Goal: Task Accomplishment & Management: Manage account settings

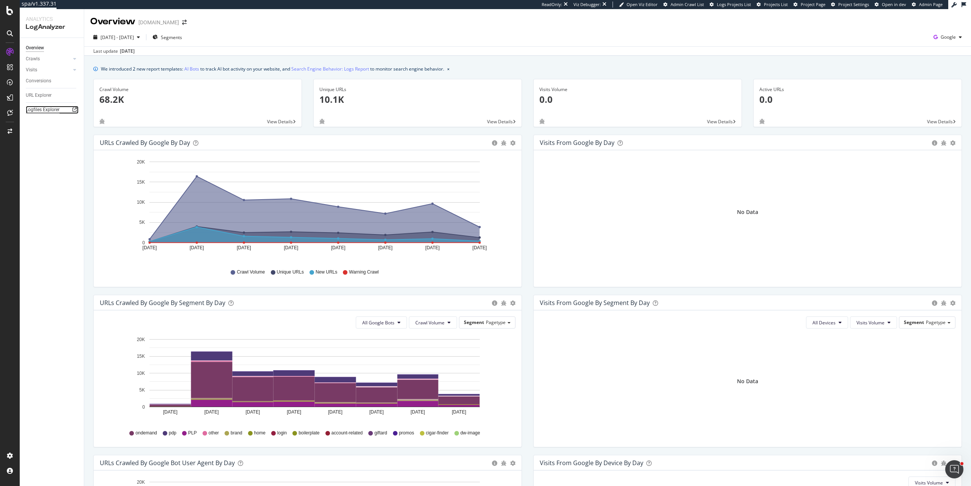
click at [42, 113] on div "Logfiles Explorer" at bounding box center [43, 110] width 34 height 8
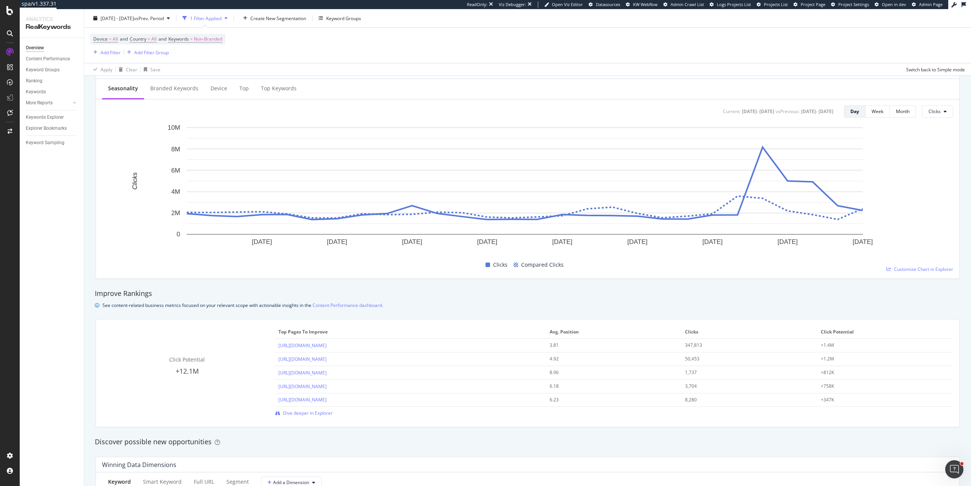
scroll to position [341, 0]
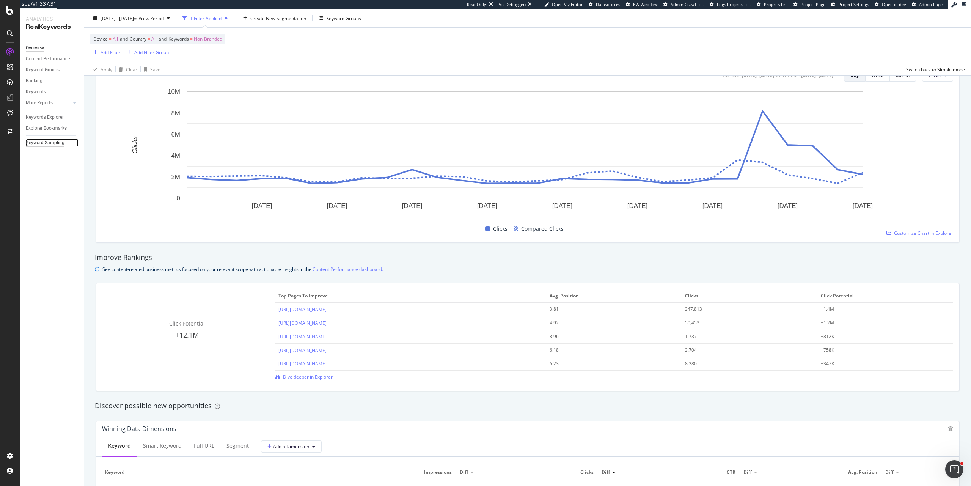
click at [57, 145] on div "Keyword Sampling" at bounding box center [45, 143] width 39 height 8
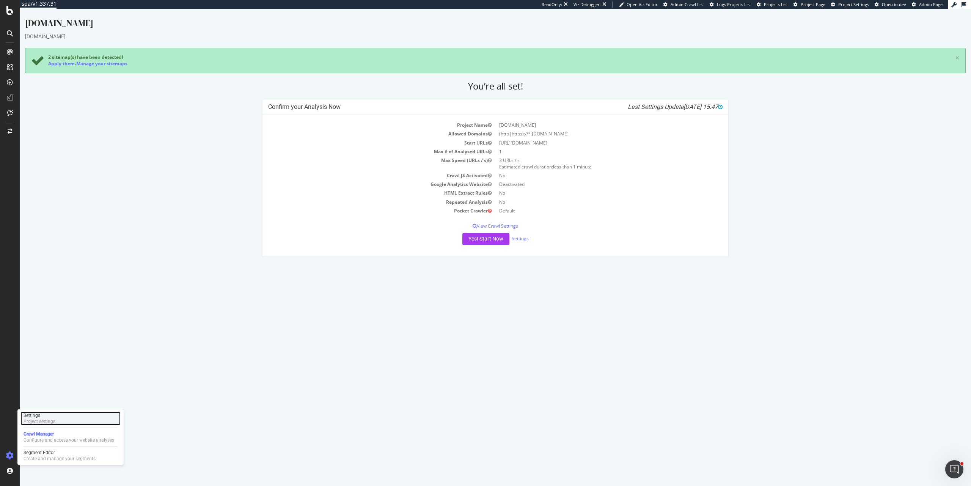
click at [48, 420] on div "Project settings" at bounding box center [40, 421] width 32 height 6
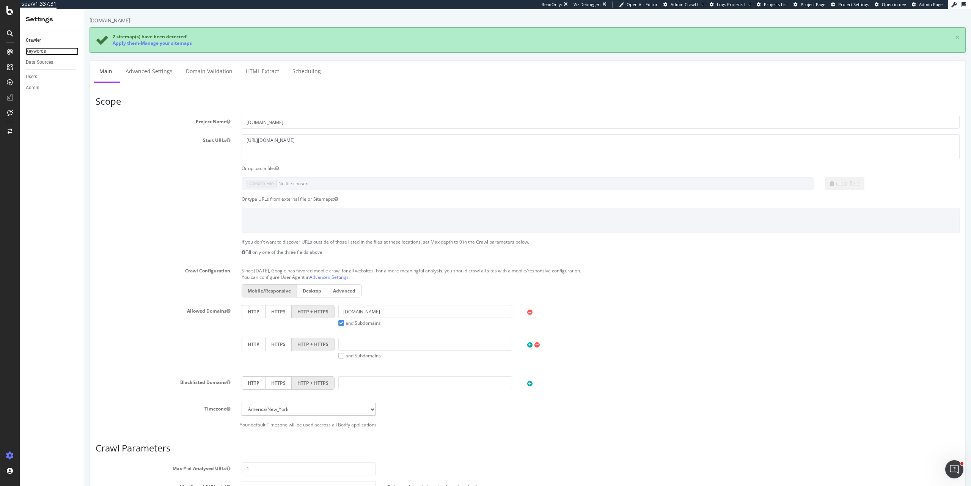
click at [44, 50] on div "Keywords" at bounding box center [36, 51] width 20 height 8
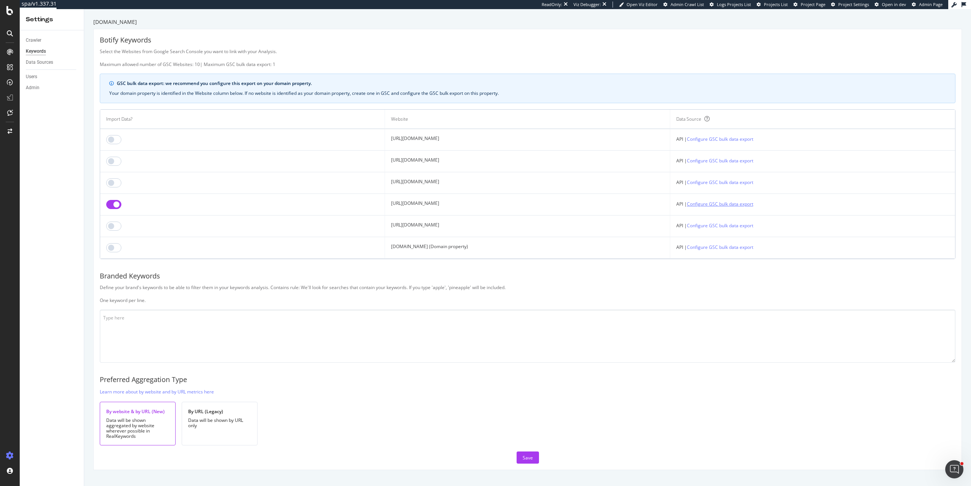
click at [753, 203] on link "Configure GSC bulk data export" at bounding box center [720, 204] width 66 height 8
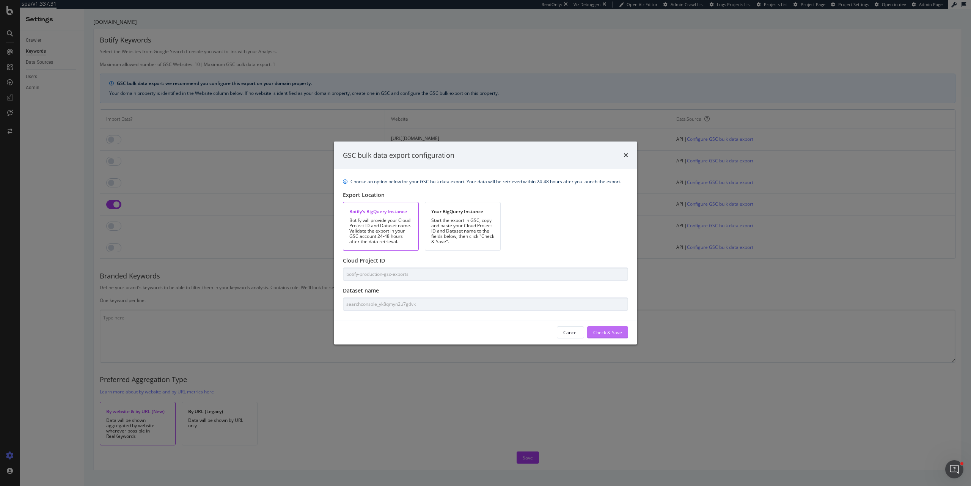
click at [621, 336] on div "Check & Save" at bounding box center [607, 331] width 29 height 11
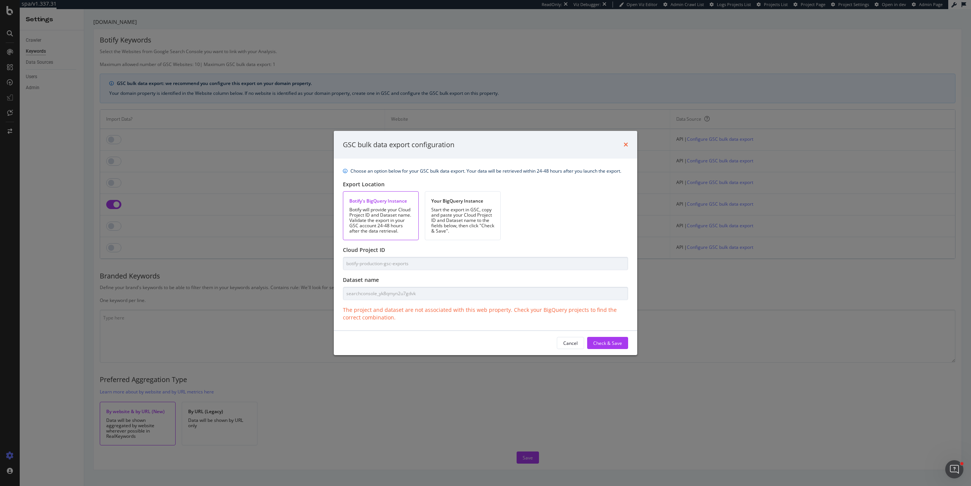
click at [626, 148] on icon "times" at bounding box center [625, 144] width 5 height 6
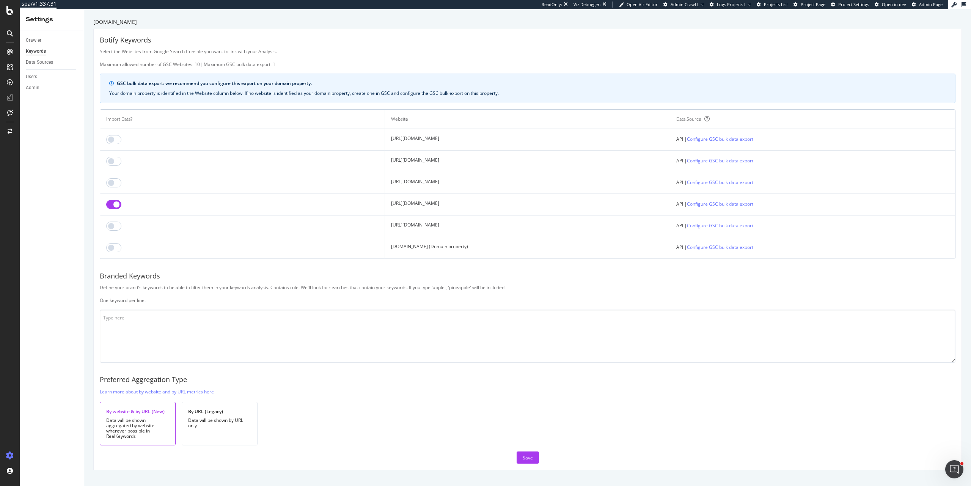
click at [432, 211] on td "https://www.foxnews.com/" at bounding box center [527, 205] width 285 height 22
click at [430, 203] on td "[URL][DOMAIN_NAME]" at bounding box center [527, 205] width 285 height 22
click at [35, 39] on div "Crawler" at bounding box center [34, 40] width 16 height 8
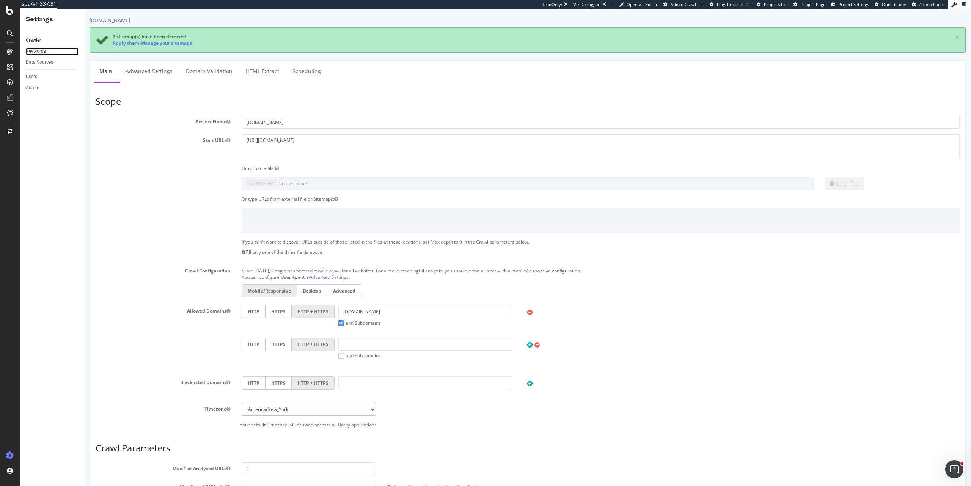
click at [35, 52] on div "Keywords" at bounding box center [36, 51] width 20 height 8
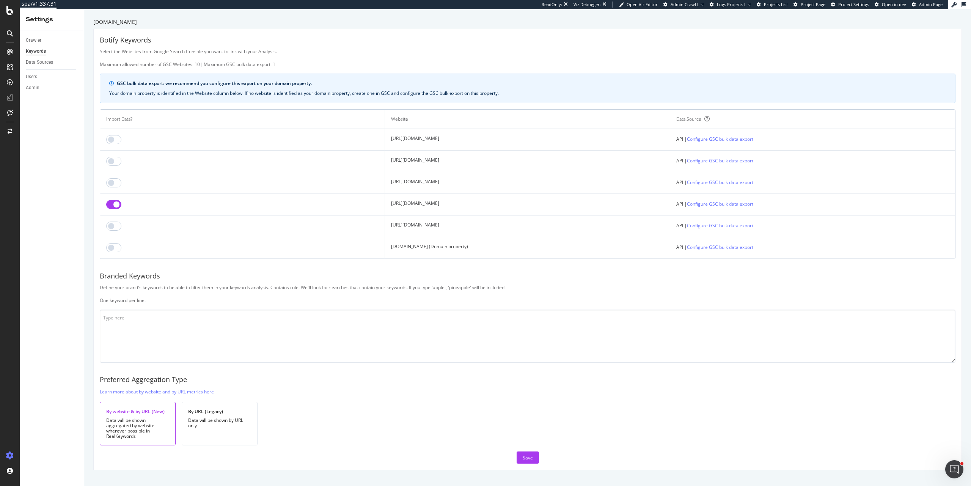
click at [110, 207] on input "checkbox" at bounding box center [113, 204] width 15 height 9
click at [113, 245] on input "checkbox" at bounding box center [113, 247] width 15 height 9
click at [752, 247] on link "Configure GSC bulk data export" at bounding box center [720, 247] width 66 height 8
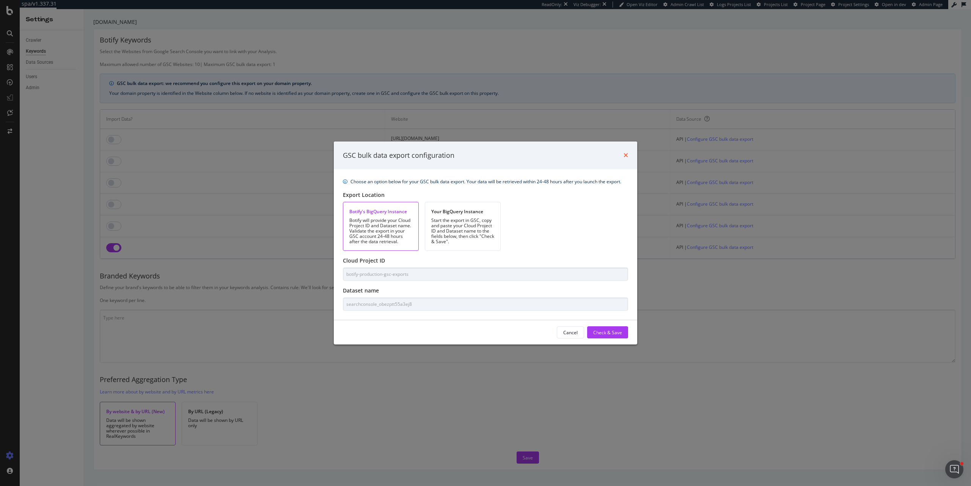
click at [626, 153] on icon "times" at bounding box center [625, 155] width 5 height 6
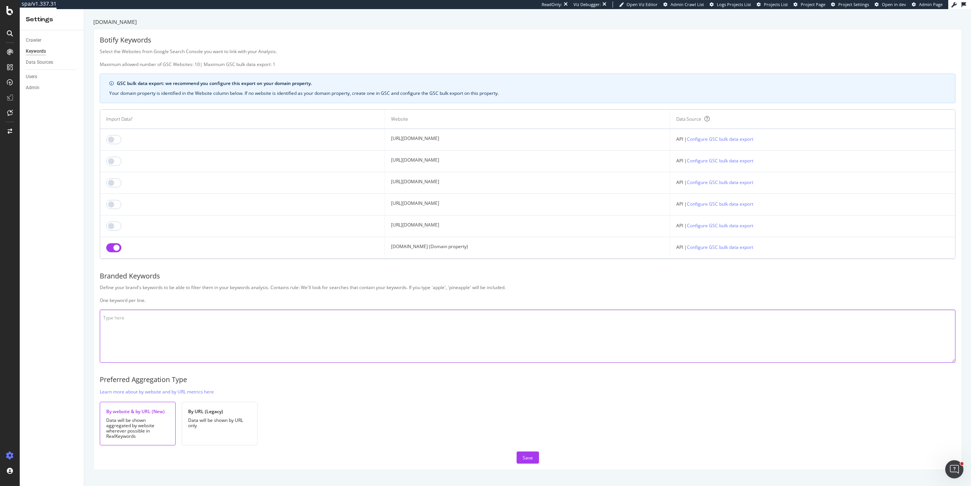
click at [499, 331] on textarea at bounding box center [527, 335] width 855 height 53
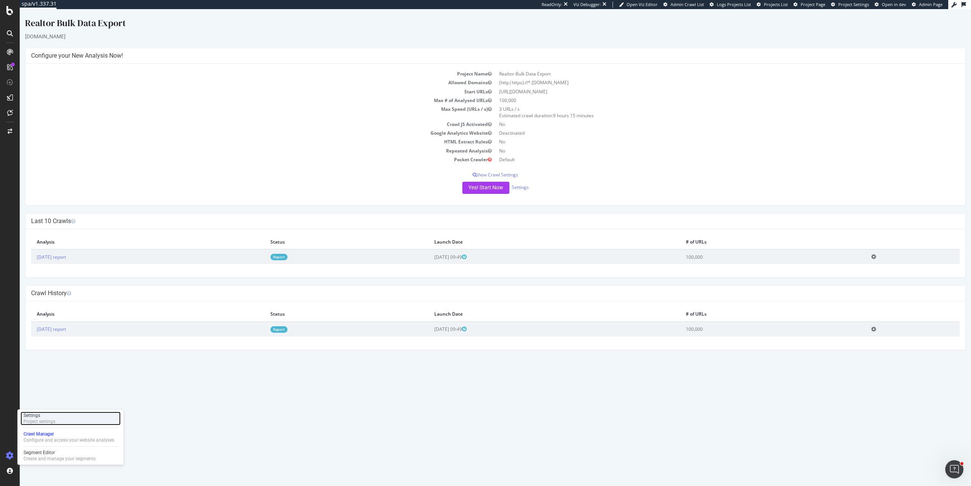
click at [37, 423] on div "Project settings" at bounding box center [40, 421] width 32 height 6
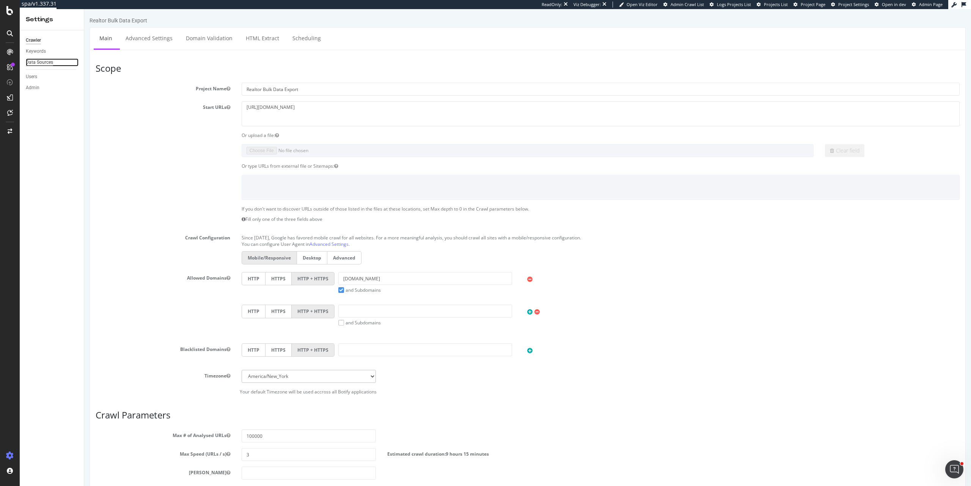
click at [47, 62] on div "Data Sources" at bounding box center [39, 62] width 27 height 8
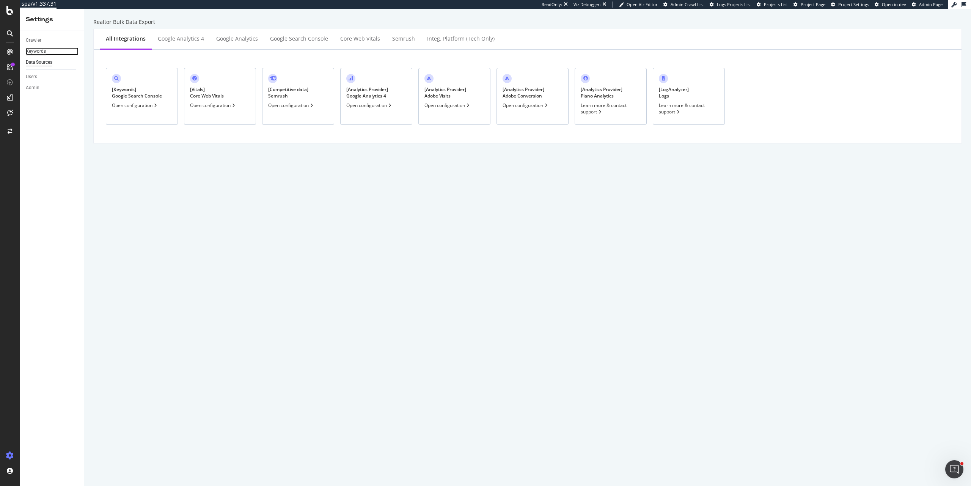
click at [43, 48] on div "Keywords" at bounding box center [36, 51] width 20 height 8
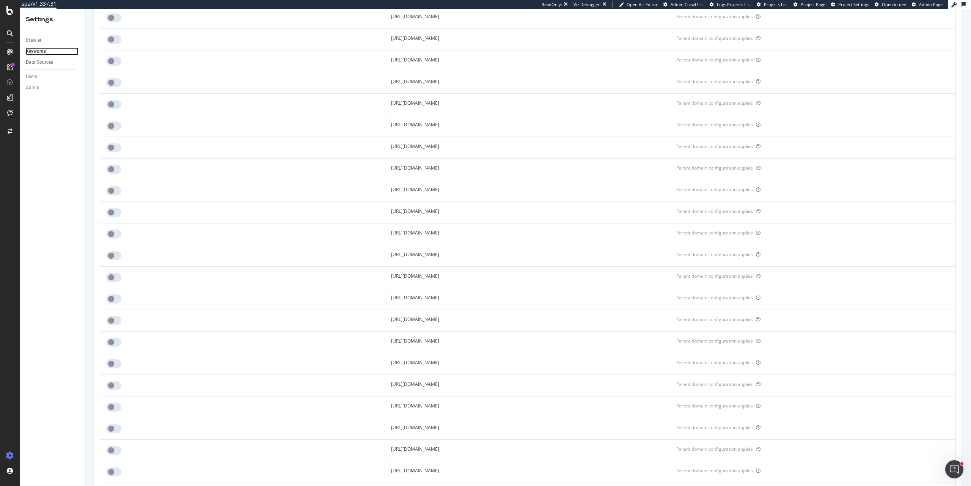
scroll to position [1074, 0]
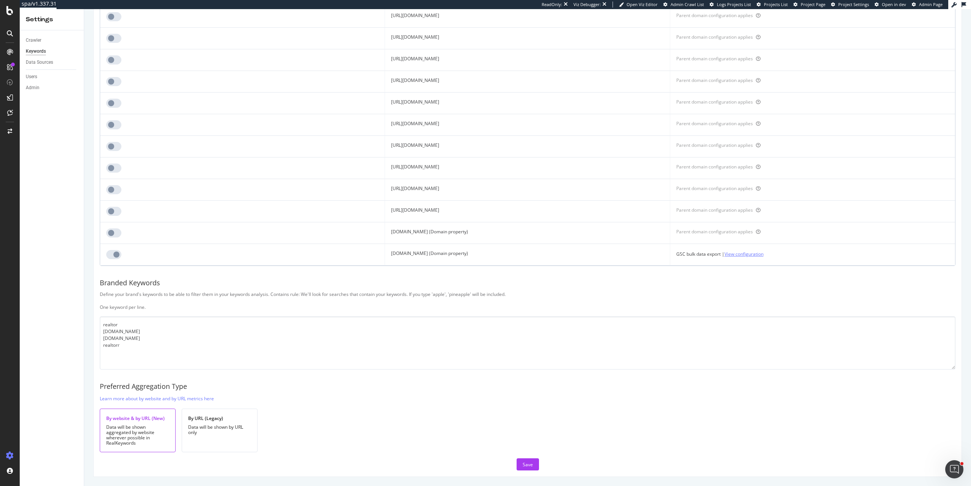
click at [763, 256] on link "View configuration" at bounding box center [743, 254] width 39 height 8
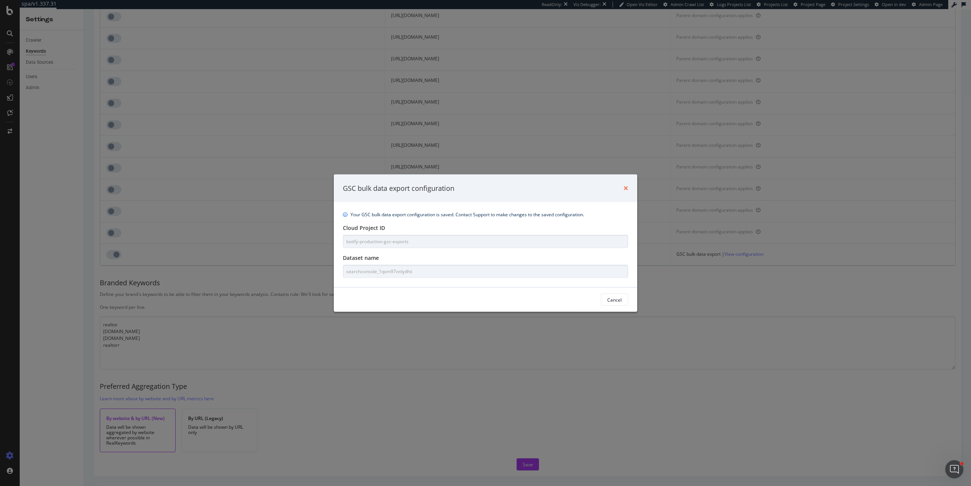
click at [624, 187] on icon "times" at bounding box center [625, 188] width 5 height 6
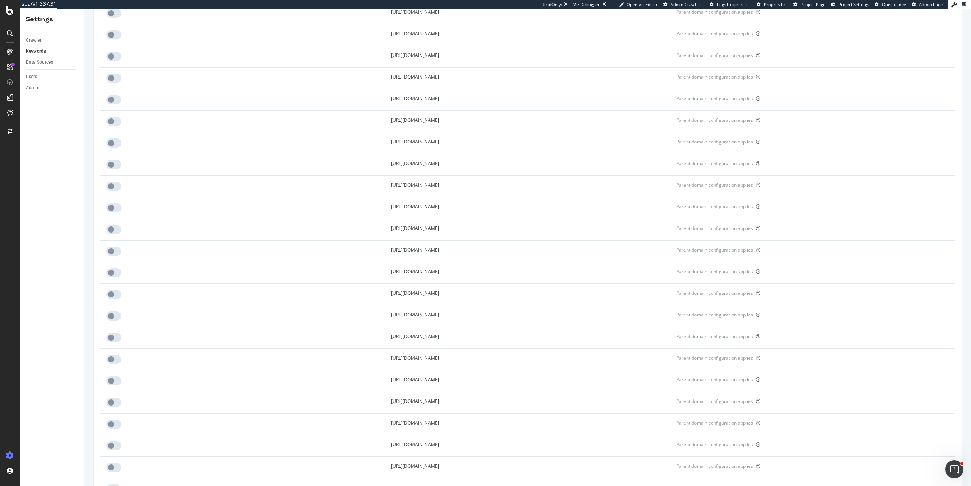
scroll to position [0, 0]
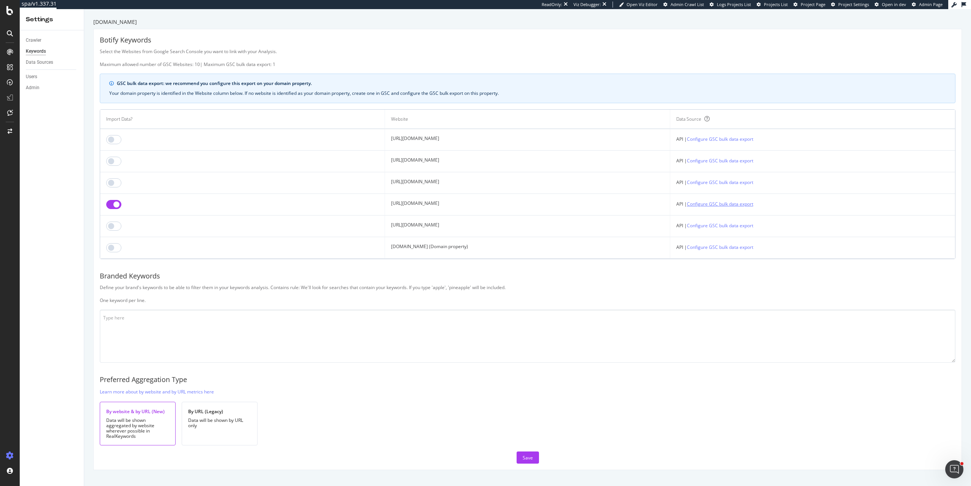
click at [738, 207] on link "Configure GSC bulk data export" at bounding box center [720, 204] width 66 height 8
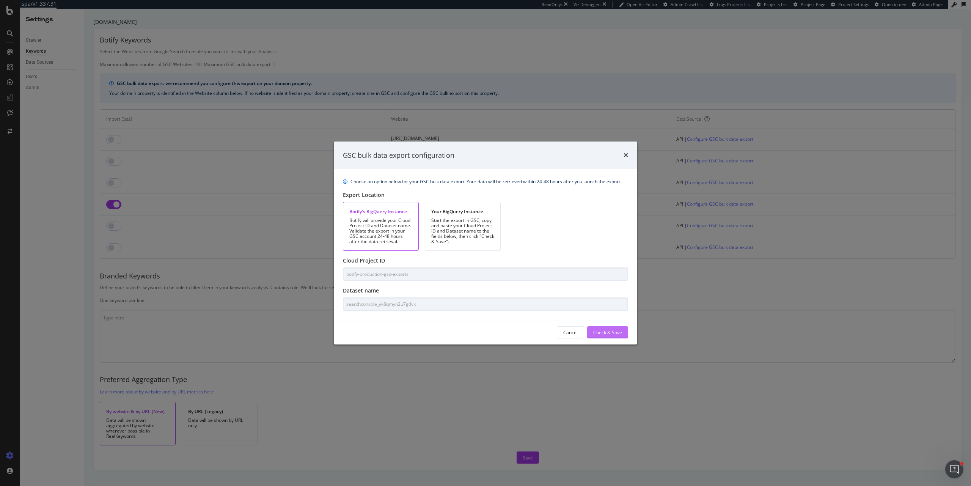
click at [601, 331] on div "Check & Save" at bounding box center [607, 332] width 29 height 6
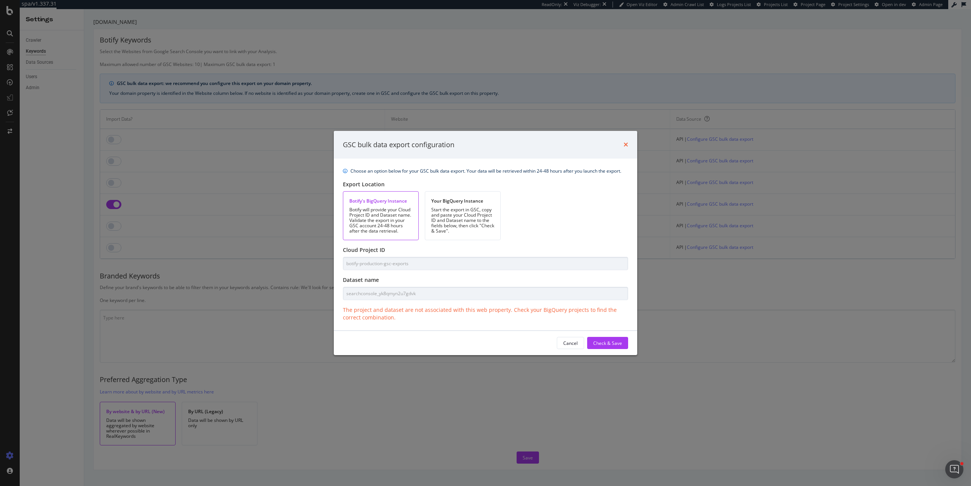
click at [626, 143] on icon "times" at bounding box center [625, 144] width 5 height 6
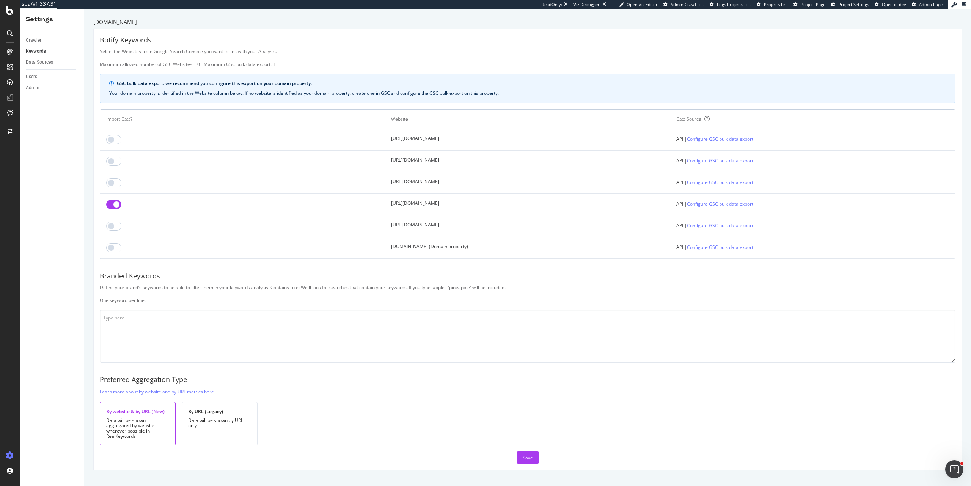
click at [752, 207] on link "Configure GSC bulk data export" at bounding box center [720, 204] width 66 height 8
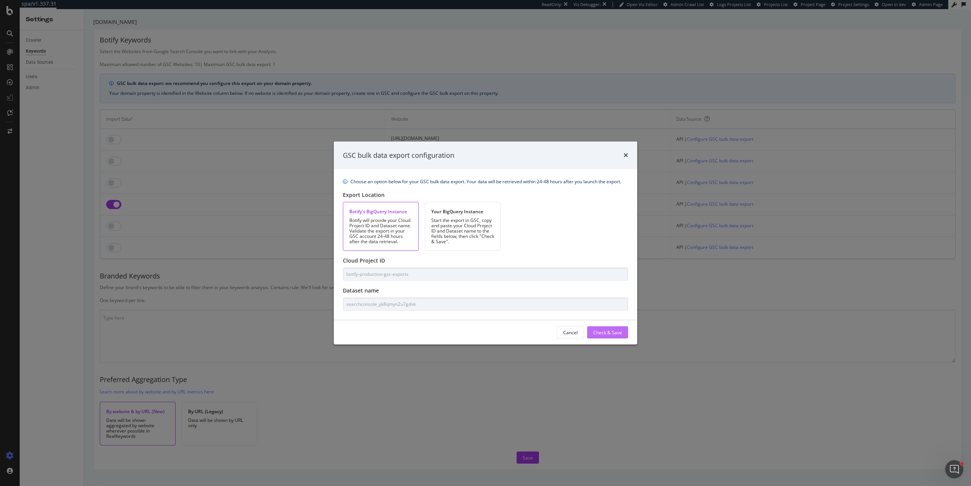
click at [595, 329] on div "Check & Save" at bounding box center [607, 332] width 29 height 6
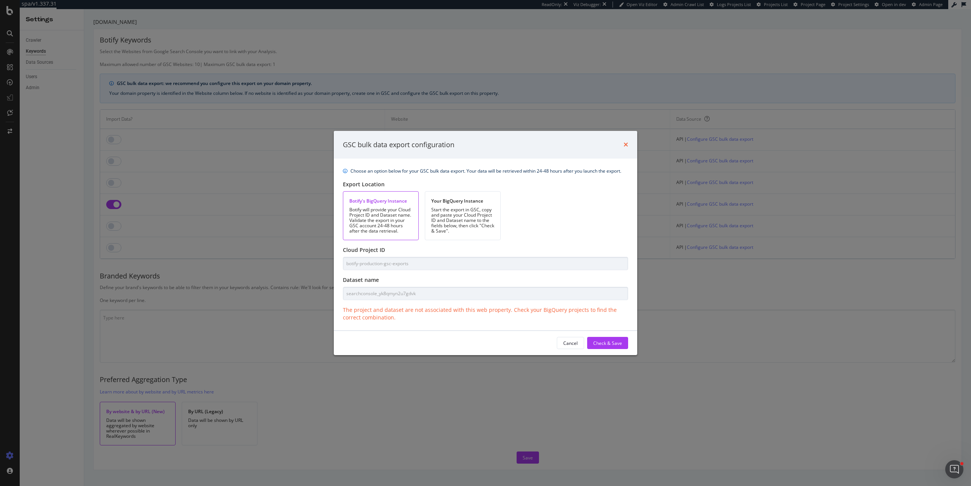
click at [626, 147] on icon "times" at bounding box center [625, 144] width 5 height 6
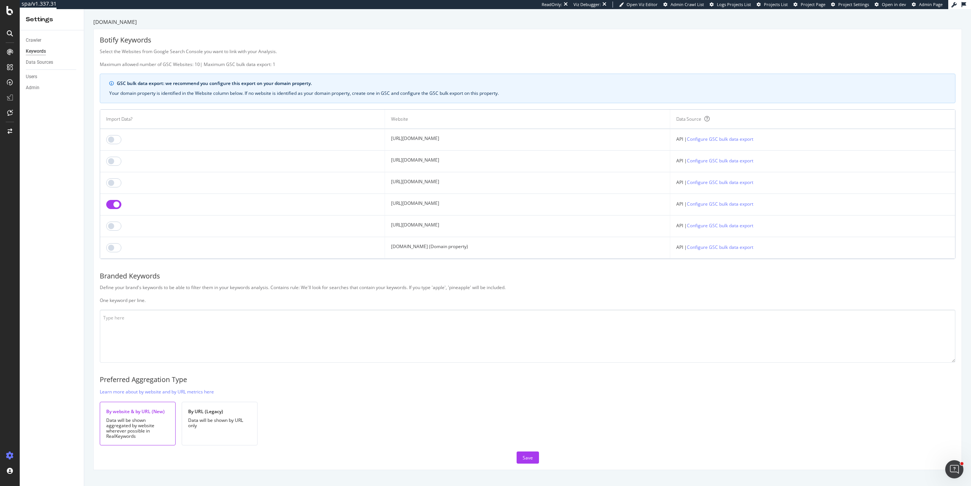
drag, startPoint x: 418, startPoint y: 205, endPoint x: 346, endPoint y: 205, distance: 71.7
click at [385, 205] on td "https://www.foxnews.com/" at bounding box center [527, 205] width 285 height 22
copy td "https://www.foxnews.com/"
click at [363, 328] on textarea at bounding box center [527, 335] width 855 height 53
drag, startPoint x: 414, startPoint y: 203, endPoint x: 348, endPoint y: 205, distance: 66.0
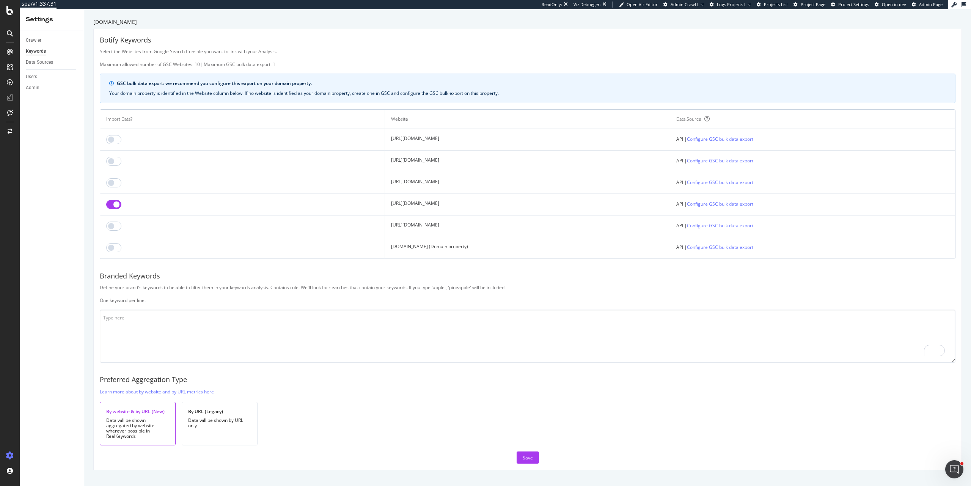
click at [385, 205] on td "https://www.foxnews.com/" at bounding box center [527, 205] width 285 height 22
copy td "https://www.foxnews.com/"
click at [753, 250] on link "Configure GSC bulk data export" at bounding box center [720, 247] width 66 height 8
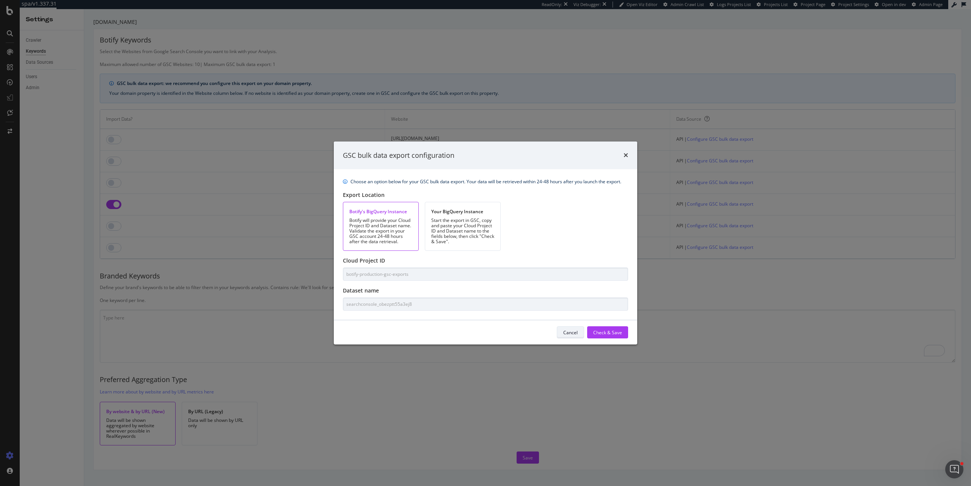
click at [574, 334] on div "Cancel" at bounding box center [570, 332] width 14 height 6
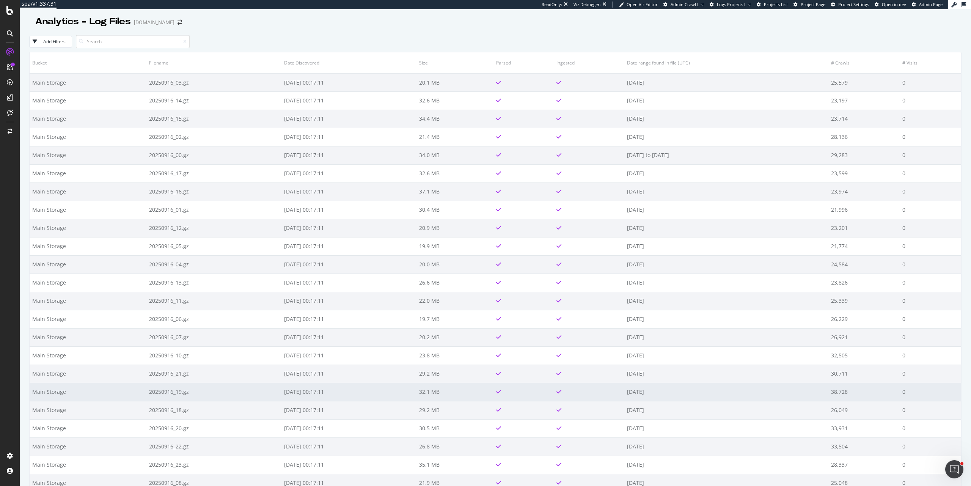
click at [697, 389] on td "2025-09-16" at bounding box center [726, 392] width 204 height 18
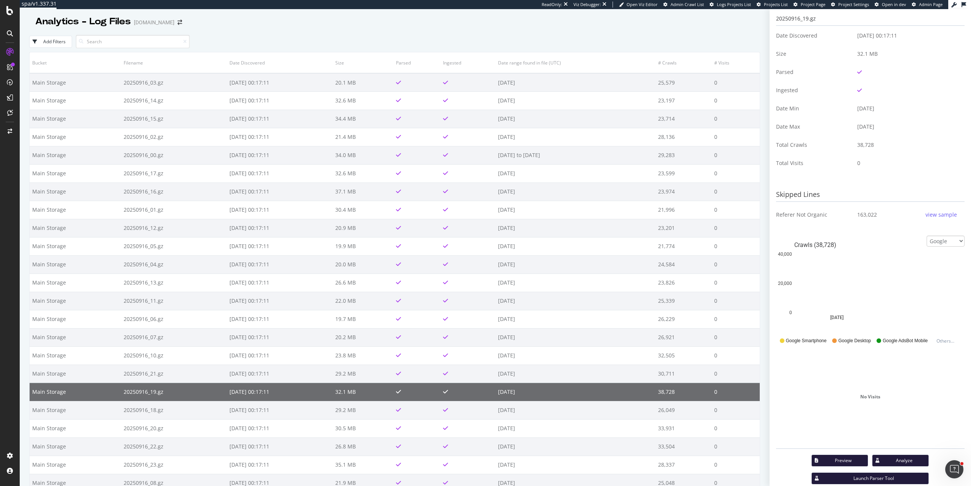
scroll to position [85, 0]
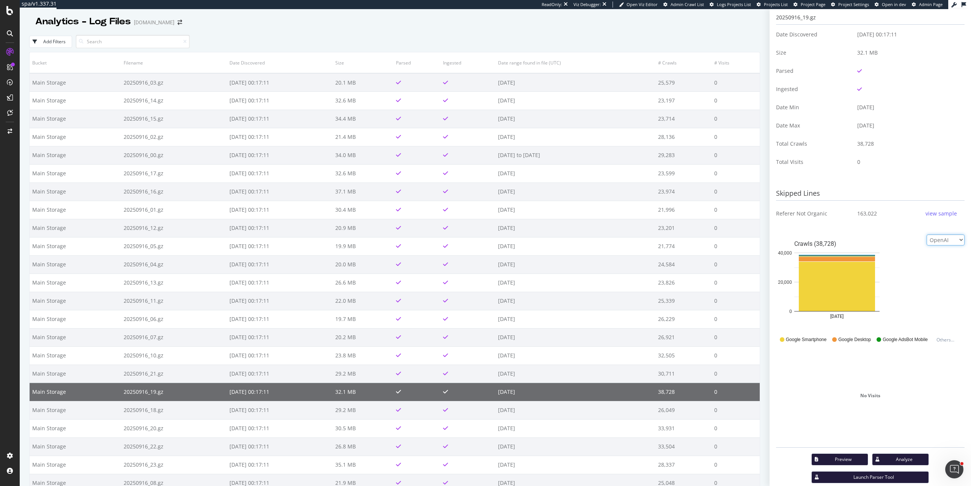
click at [926, 242] on select "Google Bing OpenAI Other AI Bots" at bounding box center [945, 239] width 38 height 11
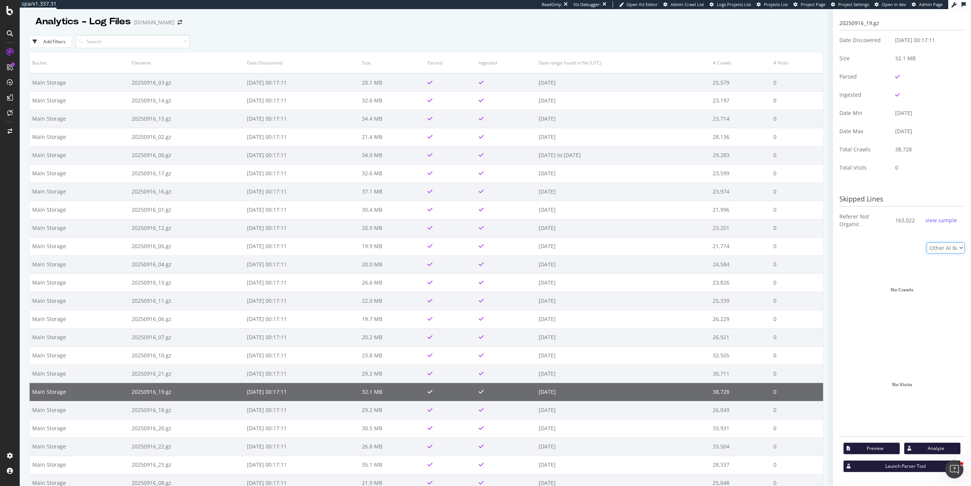
click at [926, 242] on select "Google Bing OpenAI Other AI Bots" at bounding box center [945, 247] width 38 height 11
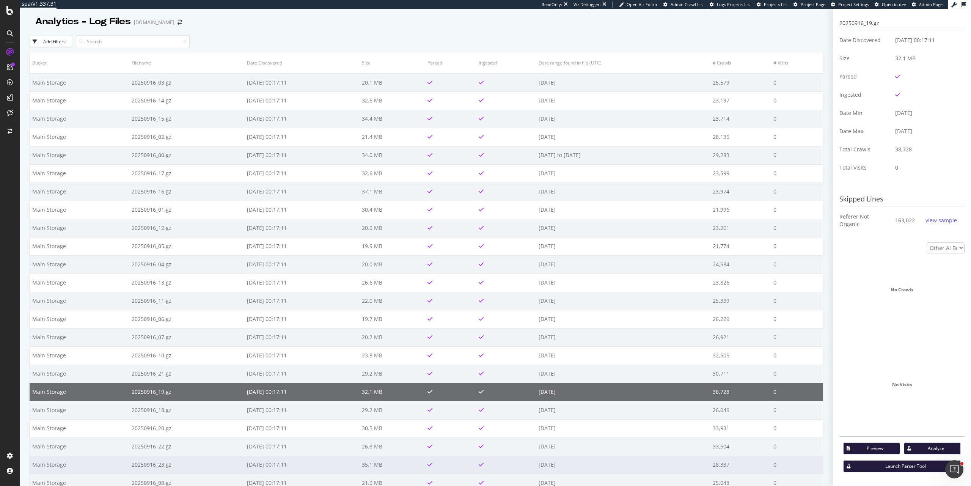
click at [187, 462] on td "20250916_23.gz" at bounding box center [186, 464] width 115 height 18
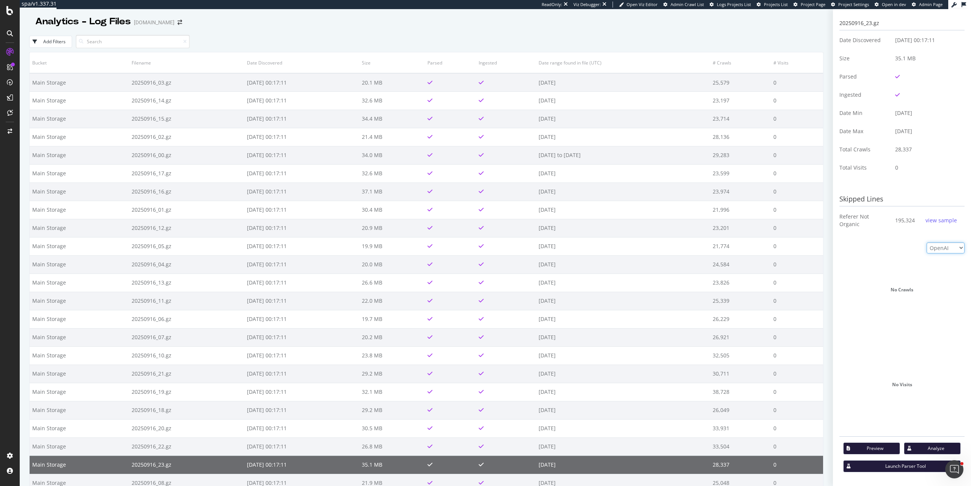
click at [926, 242] on select "Google Bing OpenAI Other AI Bots" at bounding box center [945, 247] width 38 height 11
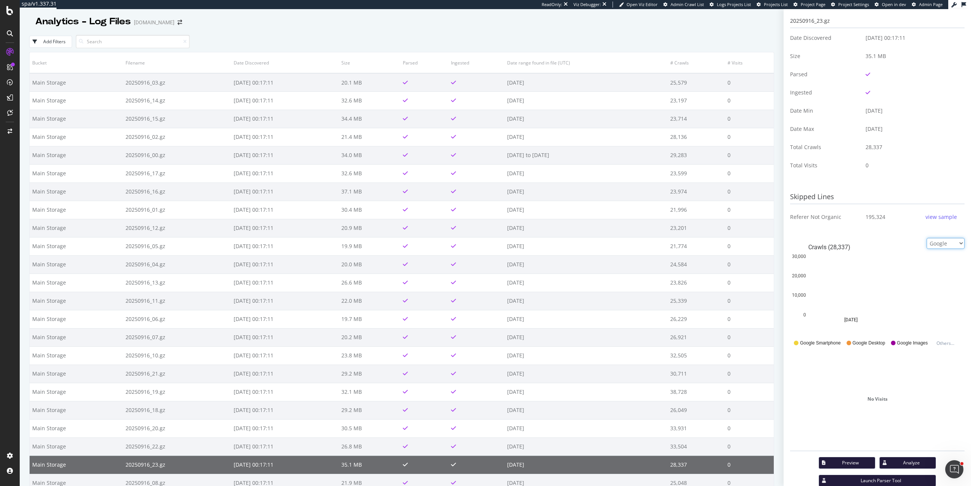
scroll to position [80, 0]
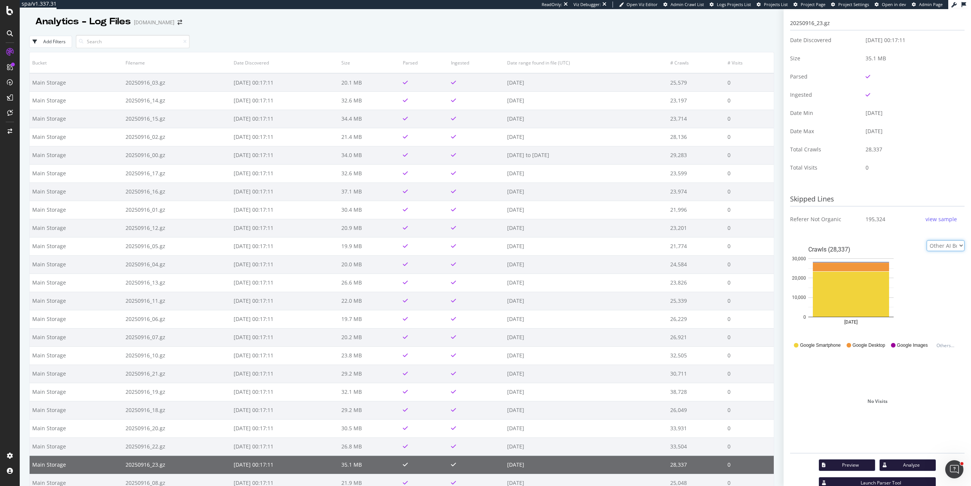
click at [926, 242] on select "Google Bing OpenAI Other AI Bots" at bounding box center [945, 245] width 38 height 11
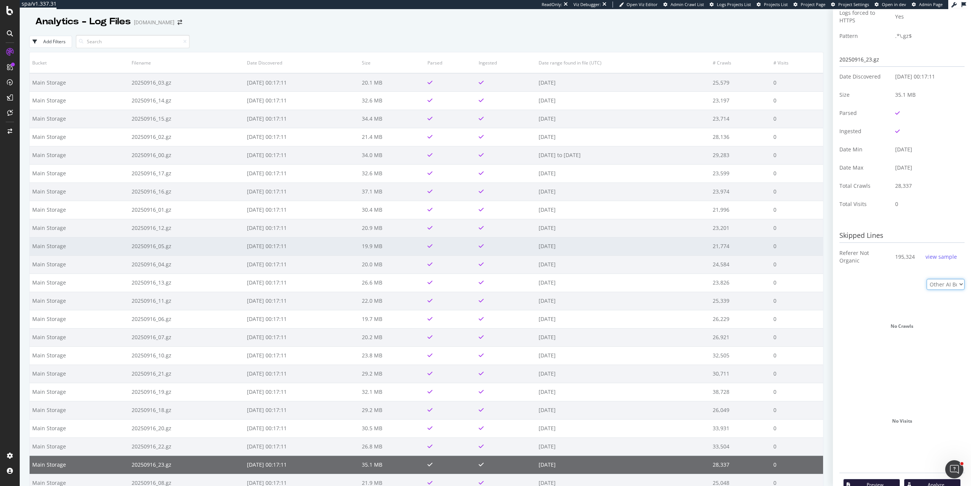
scroll to position [0, 0]
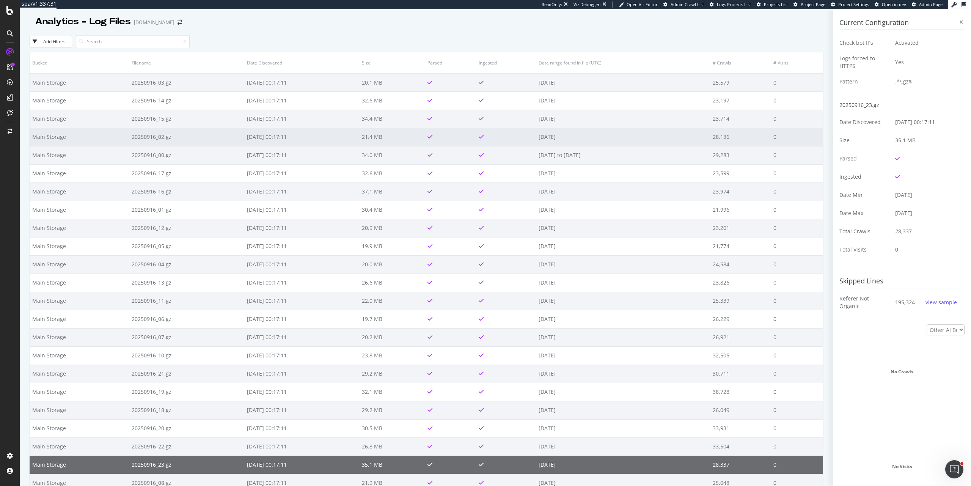
click at [653, 139] on td "2025-09-16" at bounding box center [623, 137] width 174 height 18
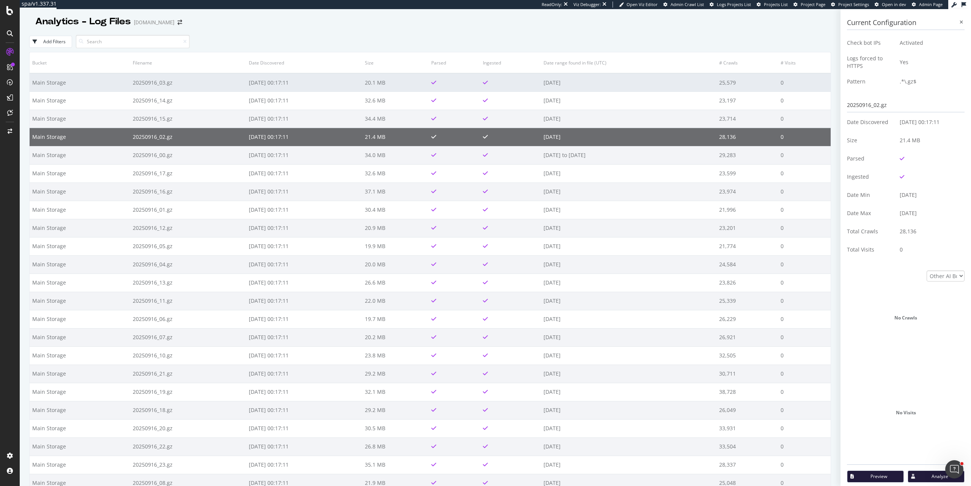
click at [316, 80] on td "2025-09-18 00:17:11" at bounding box center [304, 82] width 116 height 18
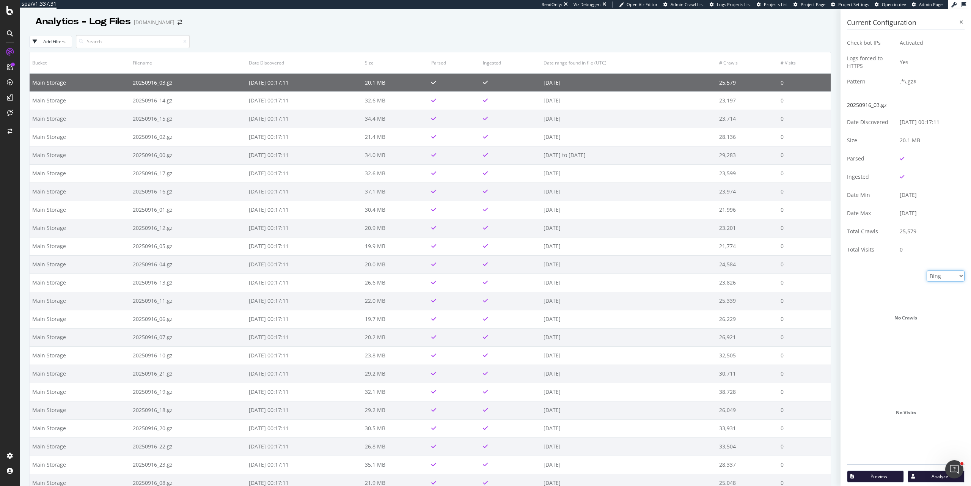
click at [926, 270] on select "Google Bing OpenAI Other AI Bots" at bounding box center [945, 275] width 38 height 11
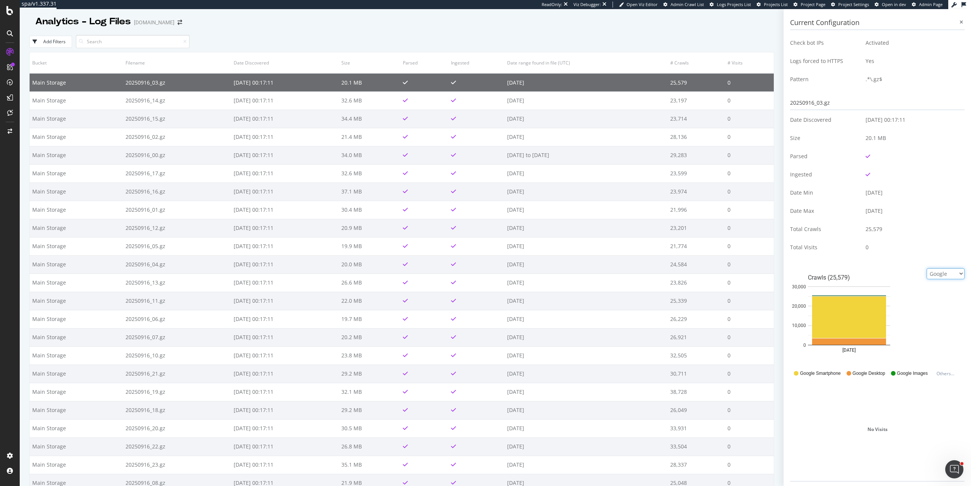
select select "bing"
click at [926, 270] on select "Google Bing OpenAI Other AI Bots" at bounding box center [945, 273] width 38 height 11
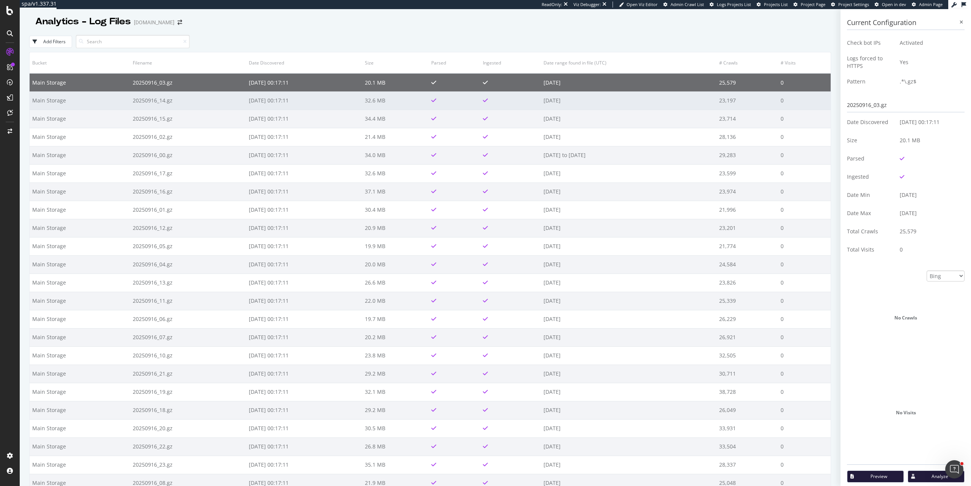
click at [732, 107] on td "23,197" at bounding box center [746, 100] width 61 height 18
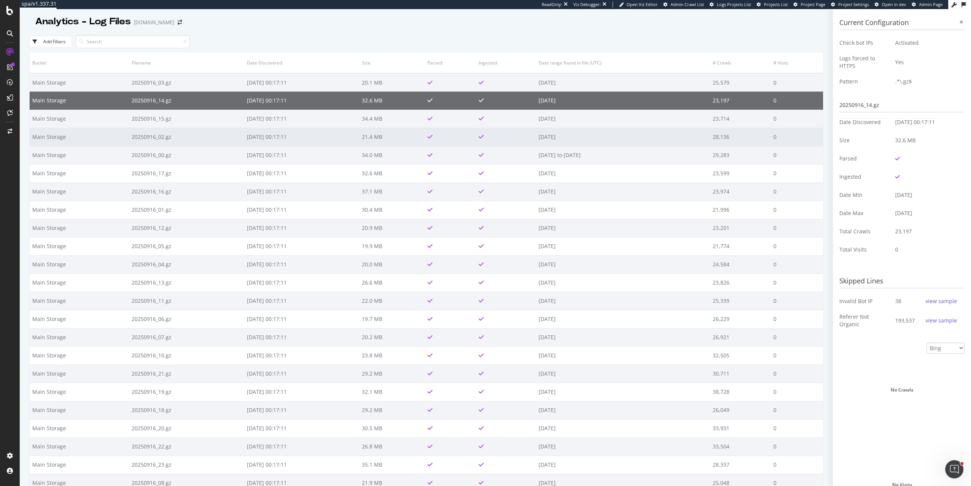
click at [719, 130] on td "28,136" at bounding box center [740, 137] width 61 height 18
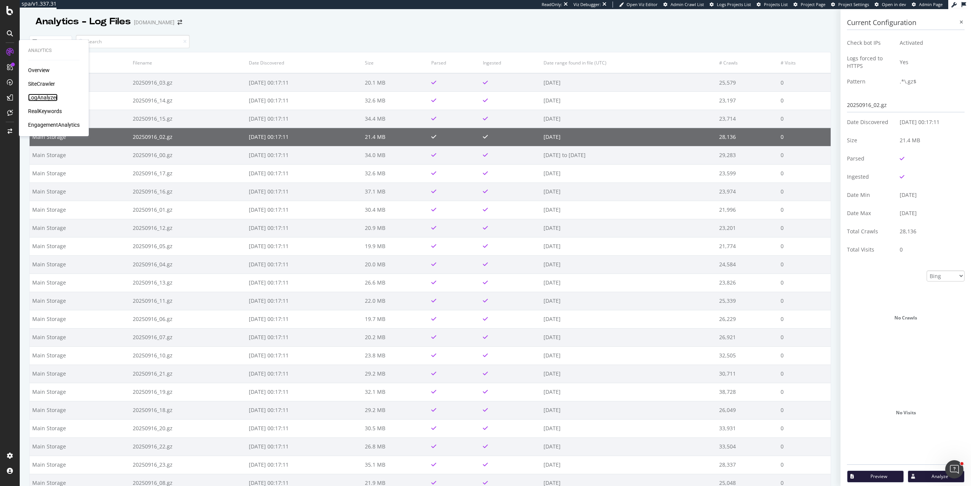
click at [39, 96] on div "LogAnalyzer" at bounding box center [43, 98] width 30 height 8
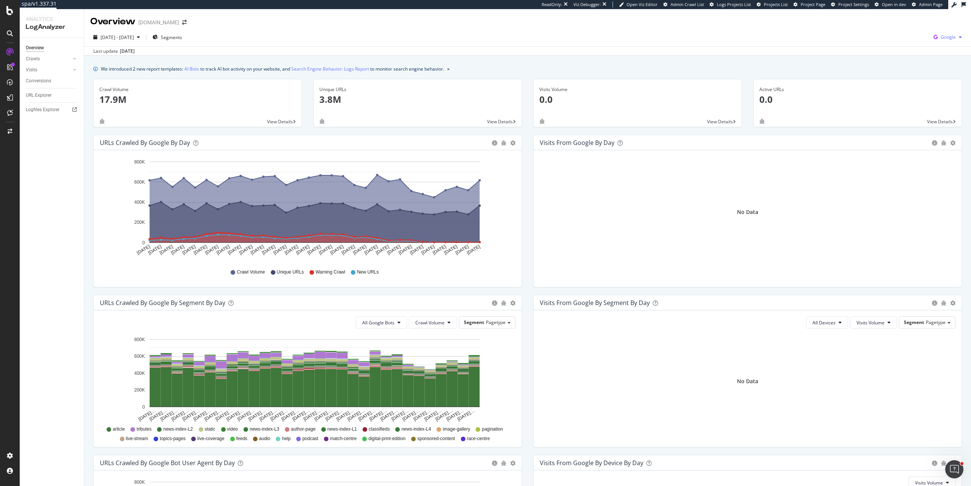
click at [944, 41] on div "Google" at bounding box center [947, 36] width 35 height 11
click at [906, 29] on span "Bing" at bounding box center [904, 30] width 28 height 7
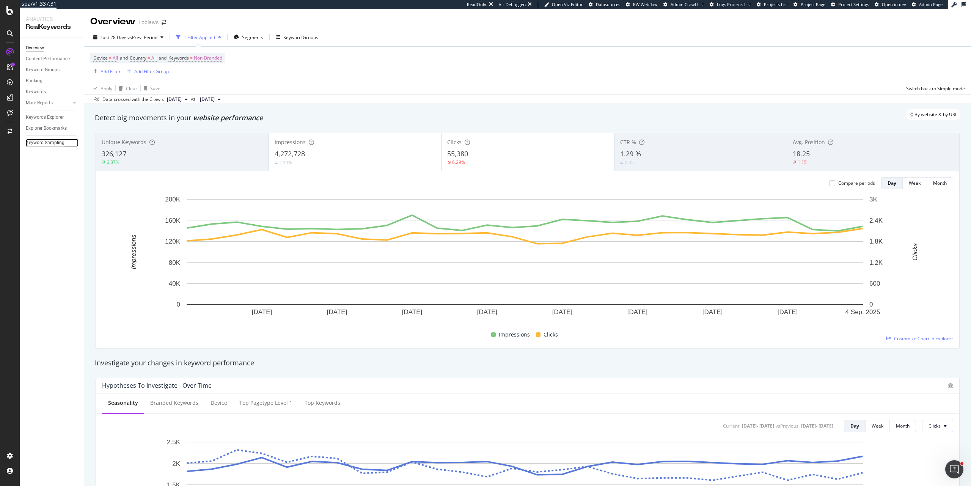
click at [39, 145] on div "Keyword Sampling" at bounding box center [45, 143] width 39 height 8
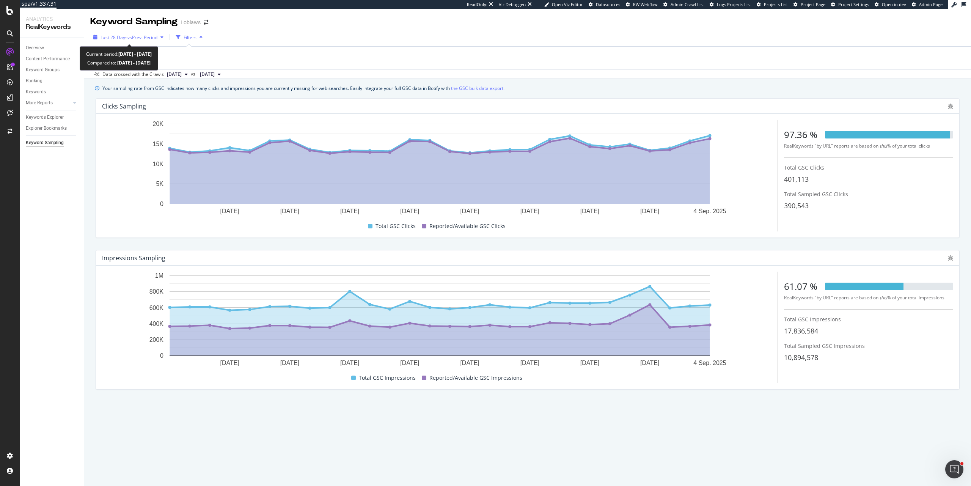
click at [143, 35] on span "vs Prev. Period" at bounding box center [142, 37] width 30 height 6
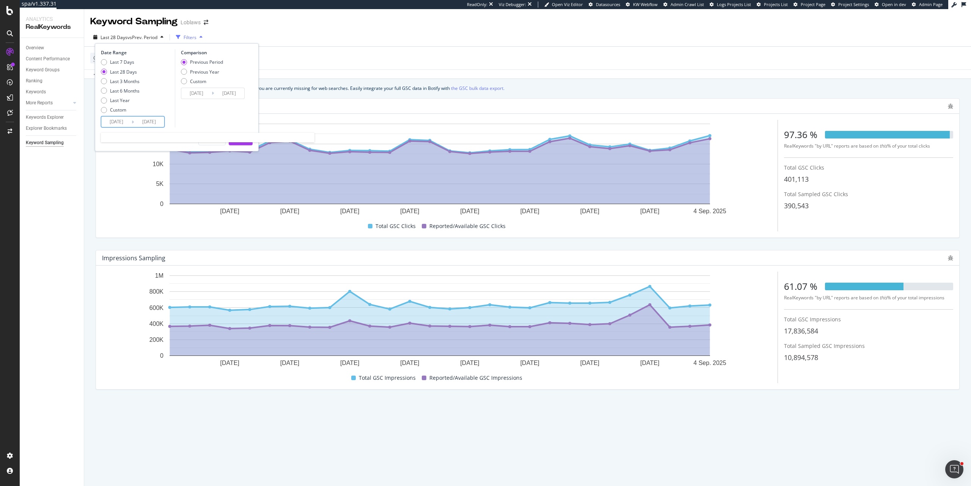
click at [142, 121] on input "2025/09/04" at bounding box center [149, 121] width 30 height 11
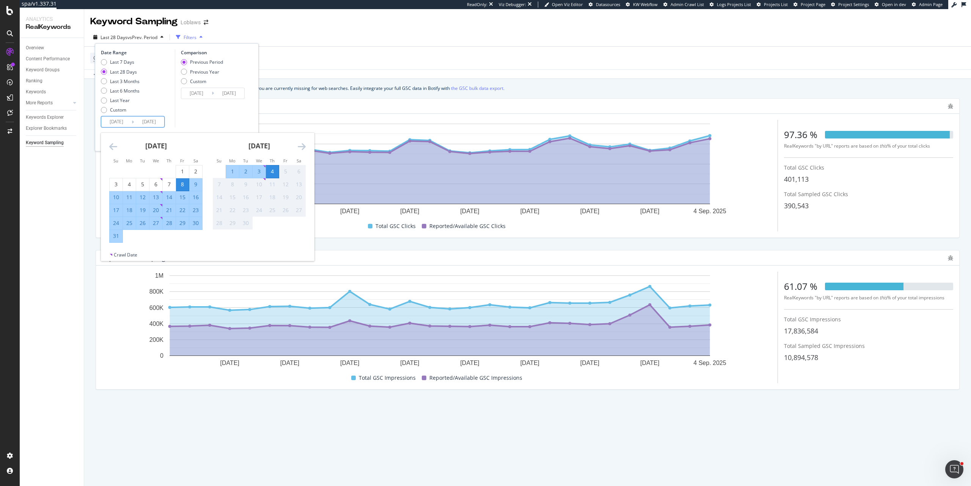
click at [162, 106] on div "Last 7 Days Last 28 Days Last 3 Months Last 6 Months Last Year Custom" at bounding box center [137, 87] width 72 height 57
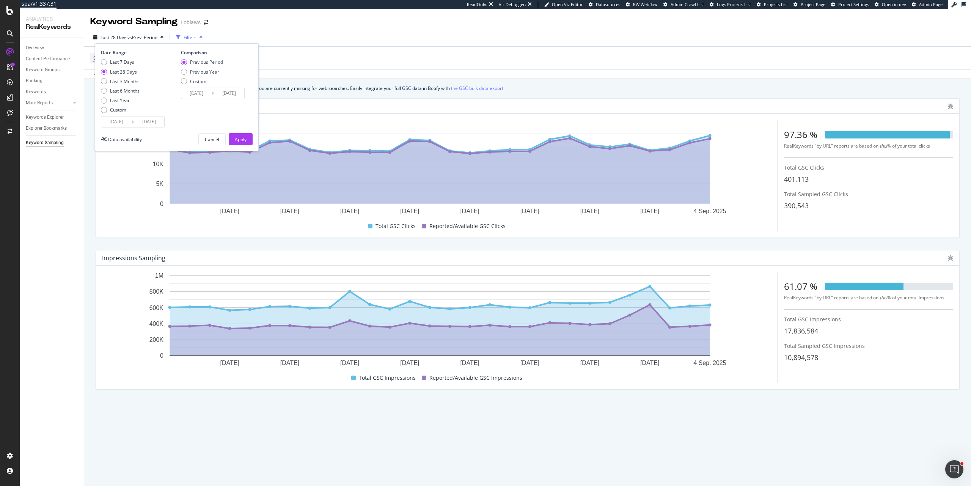
click at [757, 54] on div "GSC Website = All" at bounding box center [527, 58] width 874 height 23
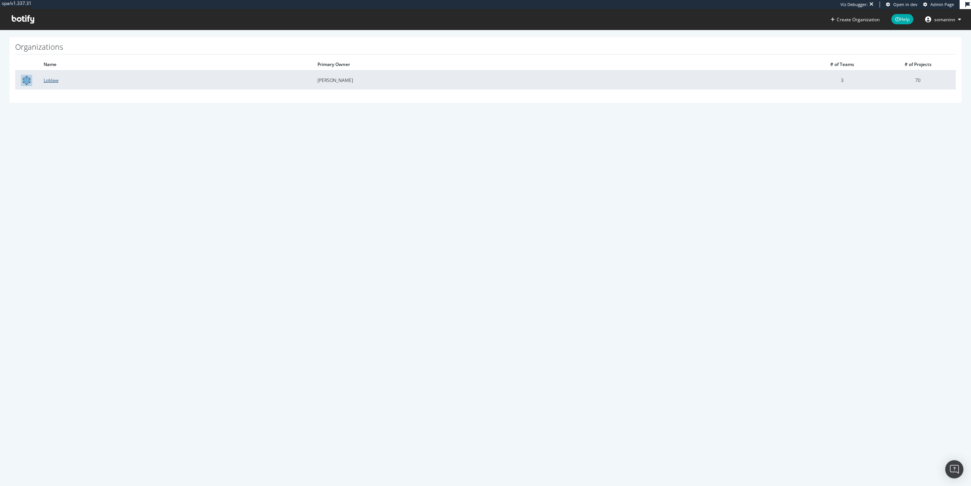
click at [53, 77] on link "Loblaw" at bounding box center [51, 80] width 15 height 6
